Goal: Navigation & Orientation: Find specific page/section

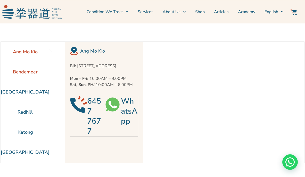
click at [21, 73] on li "Bendemeer" at bounding box center [25, 72] width 49 height 20
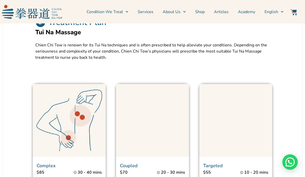
scroll to position [283, 0]
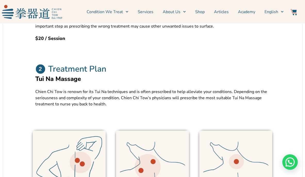
click at [149, 12] on link "Services" at bounding box center [146, 11] width 16 height 13
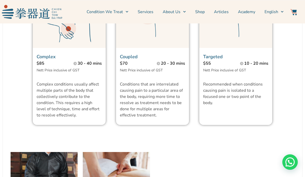
scroll to position [541, 0]
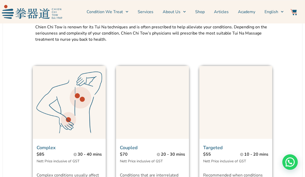
scroll to position [361, 0]
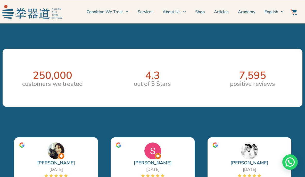
scroll to position [798, 0]
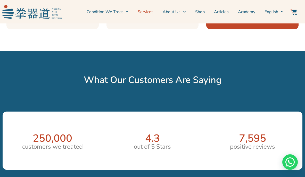
click at [148, 14] on link "Services" at bounding box center [146, 11] width 16 height 13
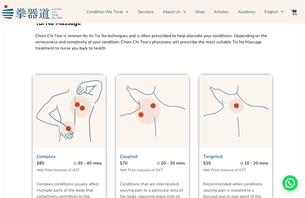
scroll to position [334, 0]
